Goal: Information Seeking & Learning: Check status

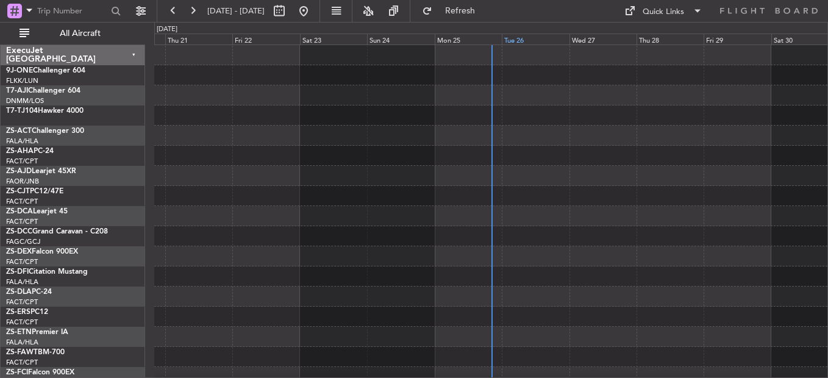
click at [503, 38] on div "Tue 26" at bounding box center [535, 39] width 67 height 11
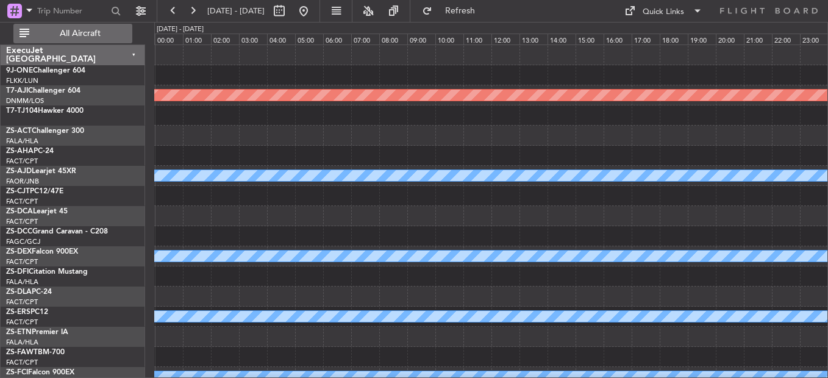
click at [64, 26] on button "All Aircraft" at bounding box center [72, 34] width 119 height 20
click at [64, 27] on button "Only With Activity" at bounding box center [72, 34] width 119 height 20
click at [66, 26] on button "All Aircraft" at bounding box center [72, 34] width 119 height 20
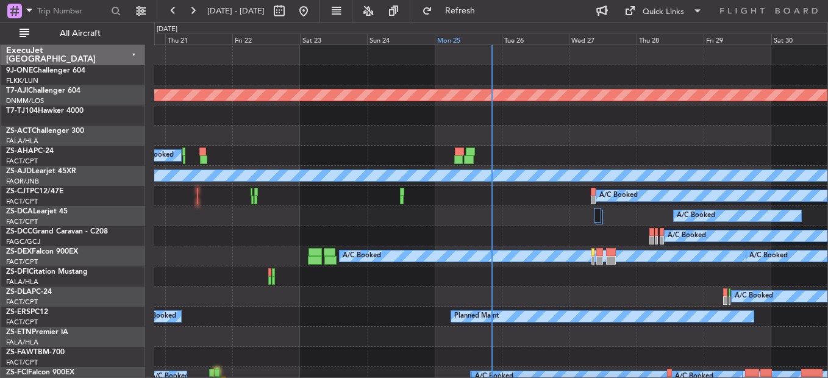
click at [450, 38] on div "Mon 25" at bounding box center [468, 39] width 67 height 11
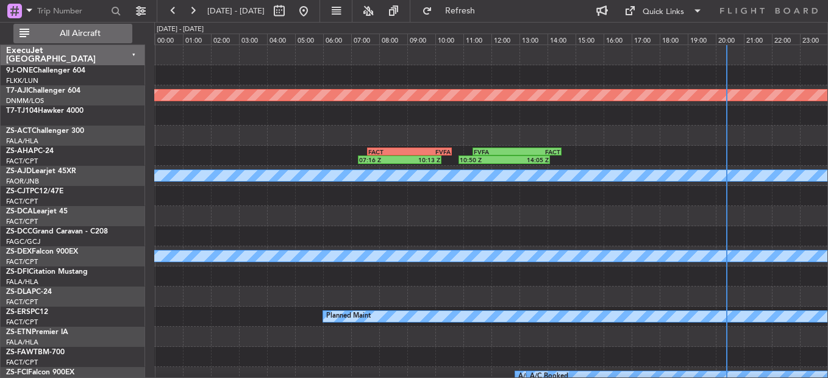
click at [76, 31] on span "All Aircraft" at bounding box center [80, 33] width 97 height 9
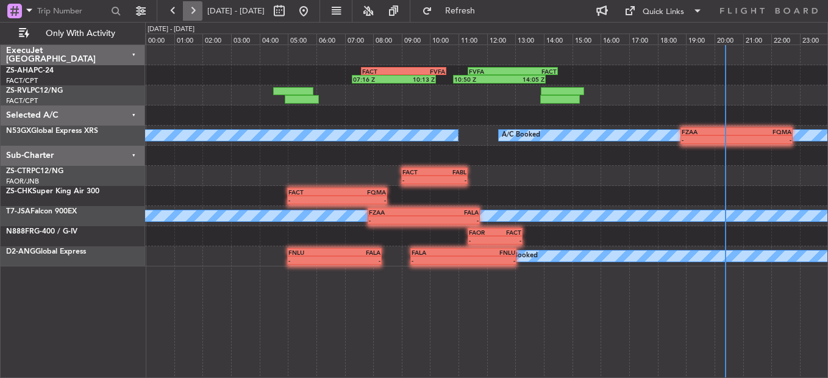
click at [190, 5] on button at bounding box center [193, 11] width 20 height 20
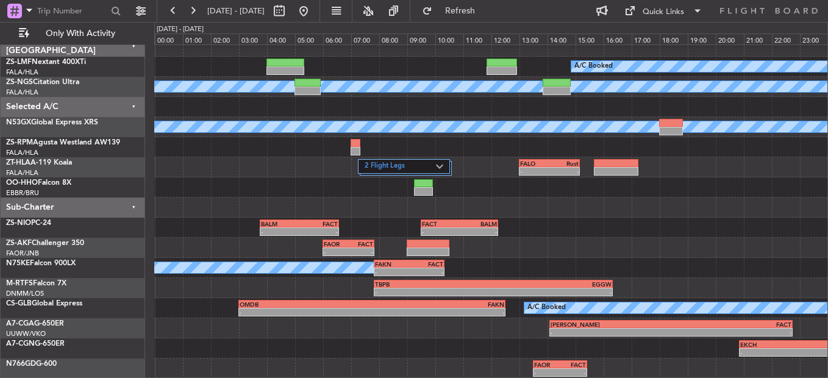
scroll to position [9, 0]
click at [196, 9] on button at bounding box center [193, 11] width 20 height 20
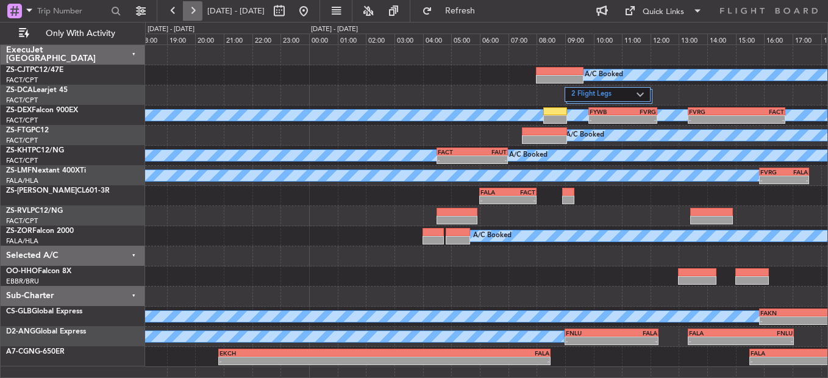
scroll to position [0, 0]
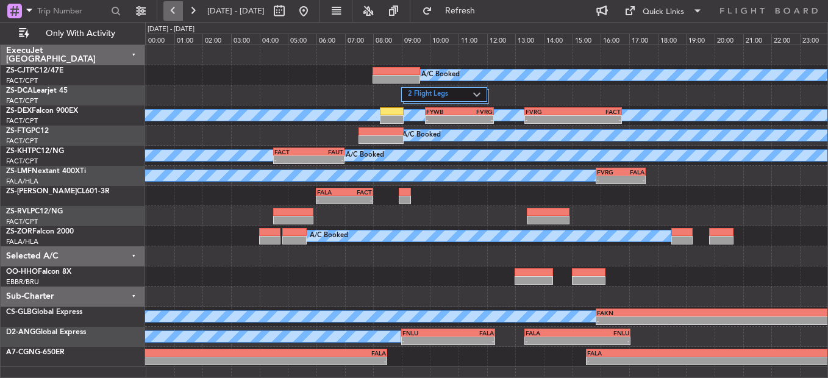
click at [170, 8] on button at bounding box center [173, 11] width 20 height 20
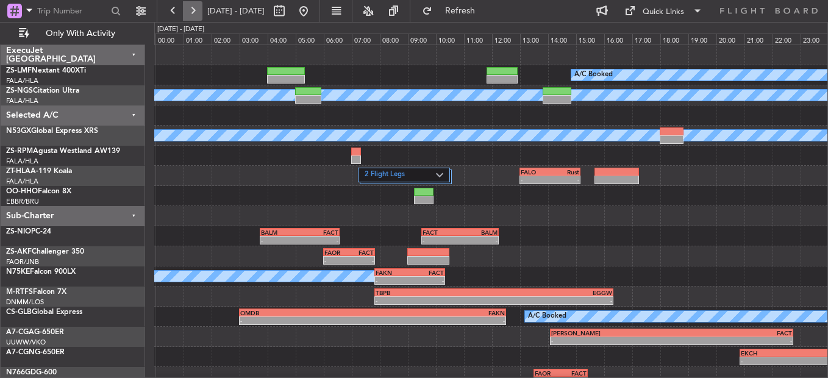
click at [198, 7] on button at bounding box center [193, 11] width 20 height 20
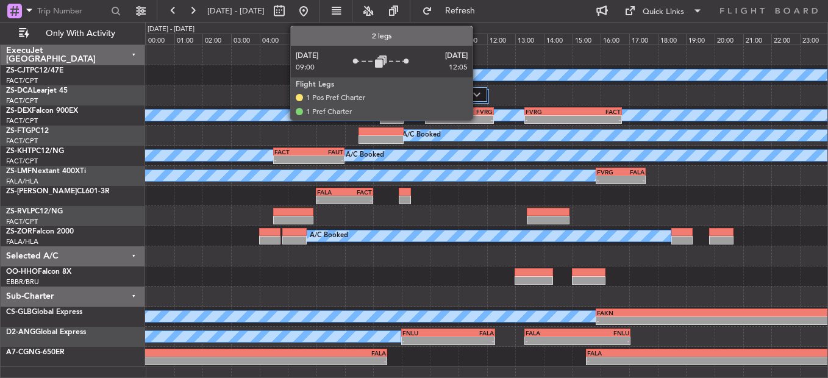
click at [478, 99] on div "2 Flight Legs" at bounding box center [444, 94] width 86 height 15
